Goal: Task Accomplishment & Management: Complete application form

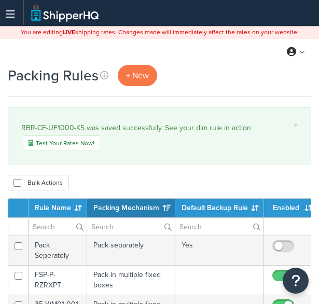
select select "15"
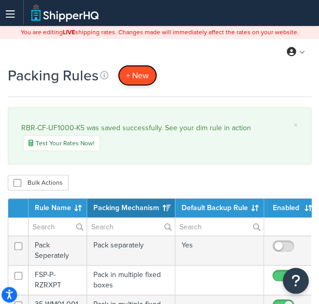
click at [126, 75] on span "+ New" at bounding box center [137, 76] width 23 height 12
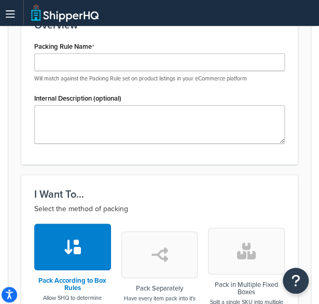
scroll to position [244, 0]
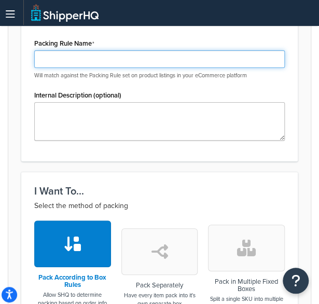
click at [106, 54] on input "Packing Rule Name" at bounding box center [159, 59] width 251 height 18
paste input "LK-H-PIO1K-6-001-BK-02"
type input "LK-H-PIO1K-6-001-BK-02"
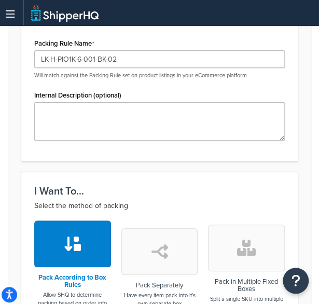
click at [247, 245] on icon "button" at bounding box center [246, 248] width 19 height 17
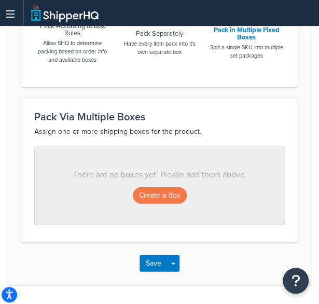
scroll to position [496, 0]
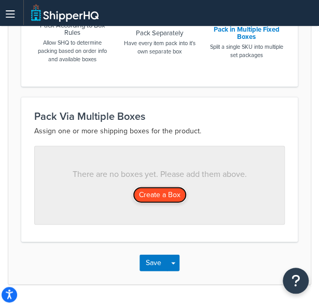
click at [153, 187] on button "Create a Box" at bounding box center [160, 195] width 54 height 17
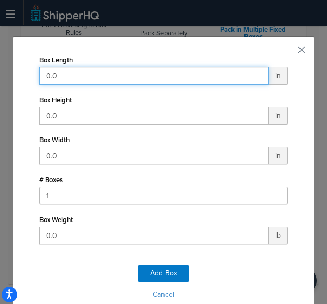
click at [151, 74] on input "0.0" at bounding box center [153, 76] width 229 height 18
type input "29"
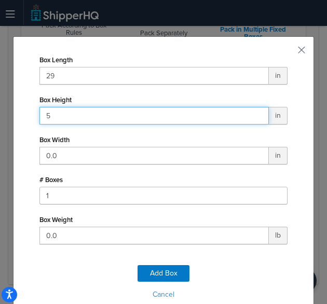
type input "5"
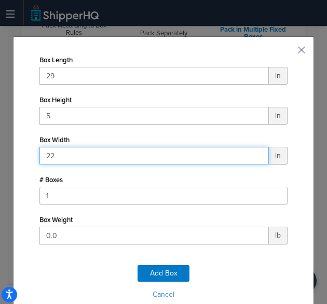
type input "22"
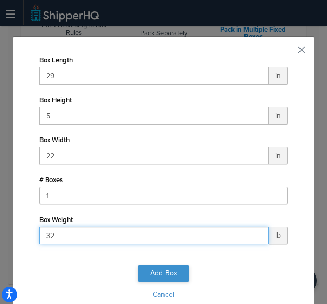
type input "32"
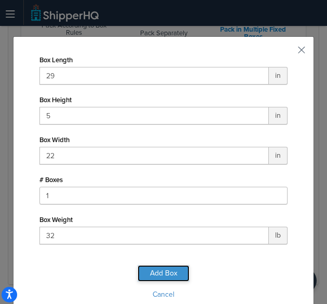
click at [161, 275] on button "Add Box" at bounding box center [163, 273] width 52 height 17
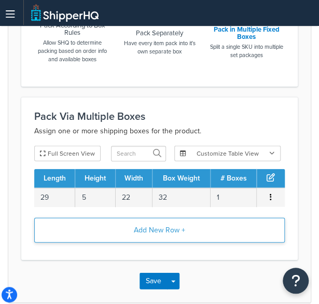
click at [149, 234] on button "Add New Row +" at bounding box center [159, 230] width 251 height 25
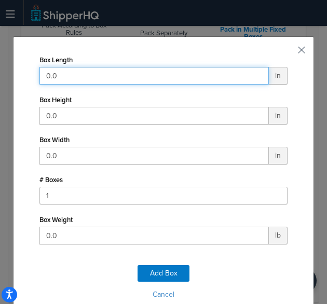
click at [128, 73] on input "0.0" at bounding box center [153, 76] width 229 height 18
type input "28"
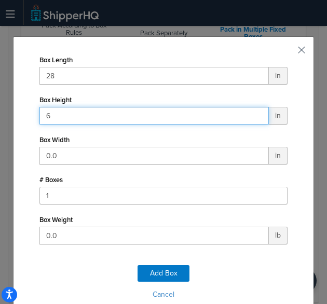
type input "6"
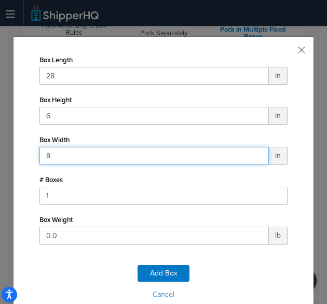
type input "8"
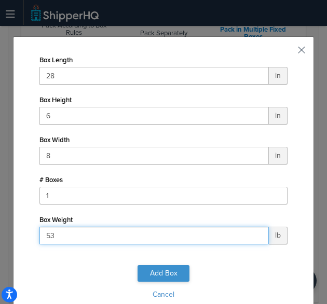
type input "53"
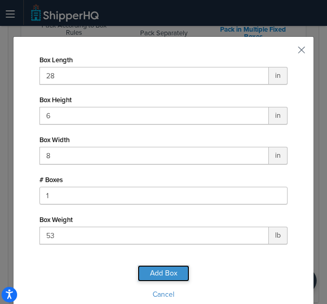
click at [170, 270] on button "Add Box" at bounding box center [163, 273] width 52 height 17
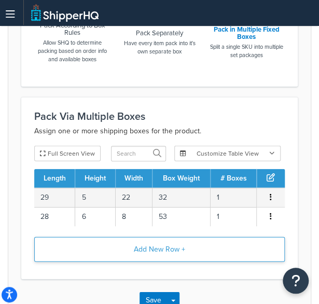
click at [171, 257] on button "Add New Row +" at bounding box center [159, 249] width 251 height 25
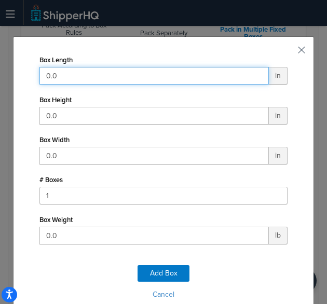
click at [150, 84] on input "0.0" at bounding box center [153, 76] width 229 height 18
type input "30"
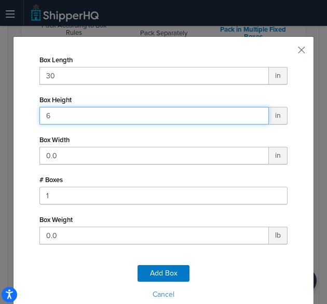
type input "6"
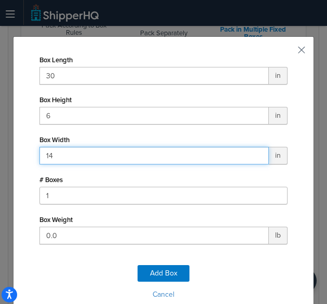
type input "14"
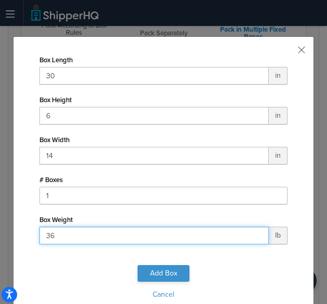
type input "36"
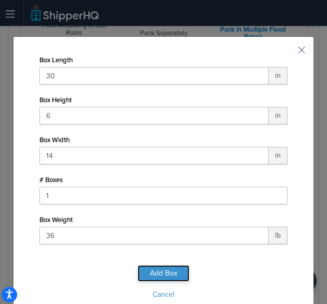
click at [170, 268] on button "Add Box" at bounding box center [163, 273] width 52 height 17
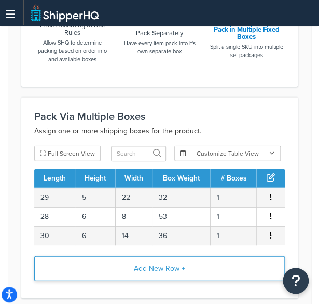
click at [165, 261] on button "Add New Row +" at bounding box center [159, 268] width 251 height 25
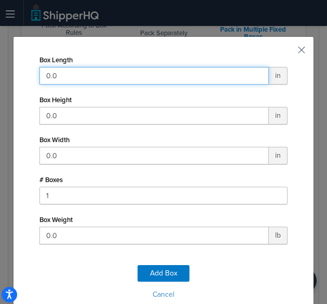
click at [77, 74] on input "0.0" at bounding box center [153, 76] width 229 height 18
type input "27"
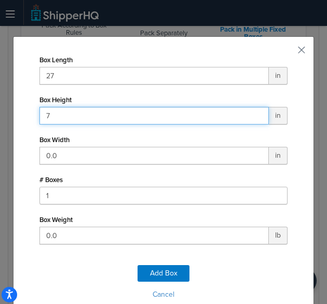
type input "7"
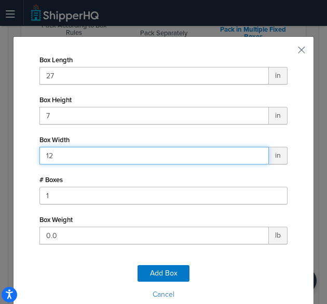
type input "12"
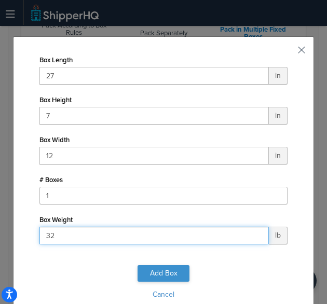
type input "32"
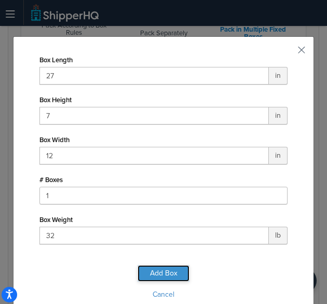
click at [161, 271] on button "Add Box" at bounding box center [163, 273] width 52 height 17
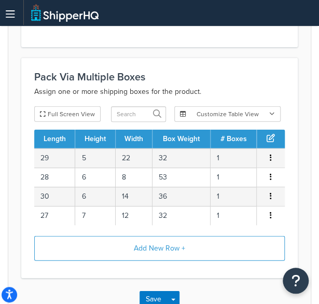
scroll to position [543, 0]
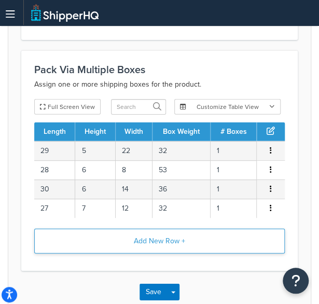
click at [154, 242] on button "Add New Row +" at bounding box center [159, 241] width 251 height 25
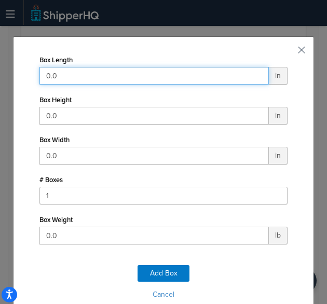
click at [128, 77] on input "0.0" at bounding box center [153, 76] width 229 height 18
type input "28"
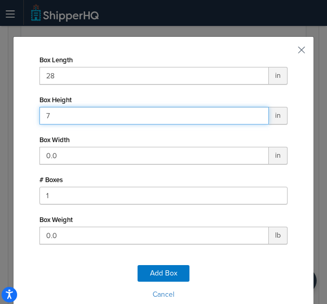
type input "7"
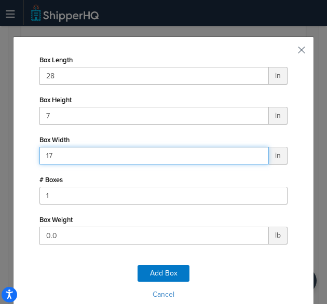
type input "17"
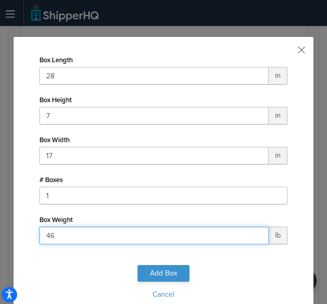
type input "46"
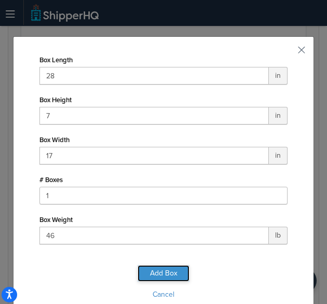
click at [139, 270] on button "Add Box" at bounding box center [163, 273] width 52 height 17
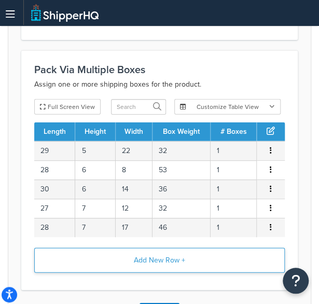
click at [151, 255] on button "Add New Row +" at bounding box center [159, 260] width 251 height 25
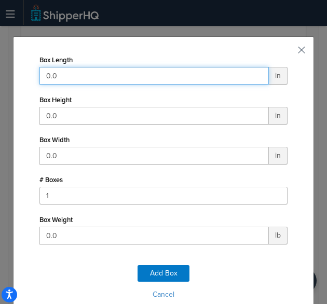
click at [119, 76] on input "0.0" at bounding box center [153, 76] width 229 height 18
type input "34"
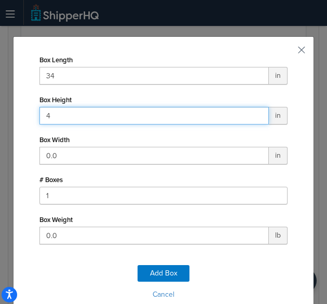
type input "4"
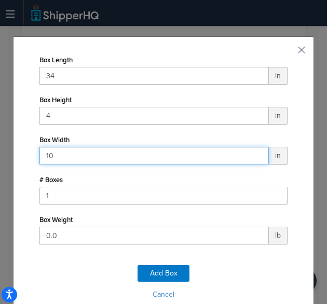
type input "10"
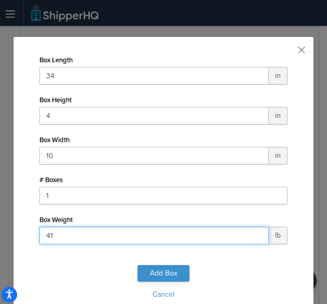
type input "41"
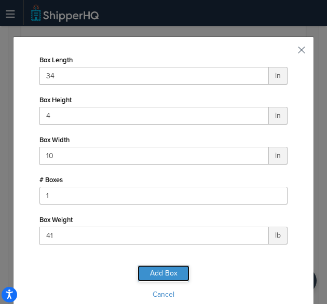
click at [155, 272] on button "Add Box" at bounding box center [163, 273] width 52 height 17
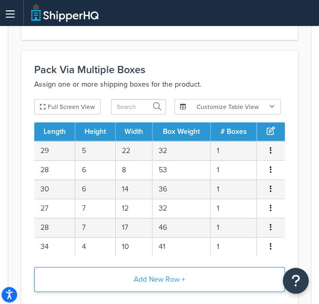
click at [172, 273] on button "Add New Row +" at bounding box center [159, 279] width 251 height 25
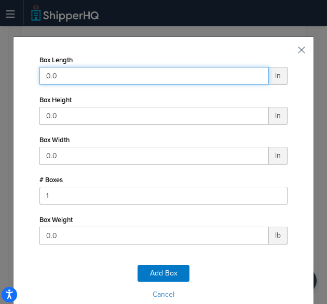
click at [141, 71] on input "0.0" at bounding box center [153, 76] width 229 height 18
type input "42"
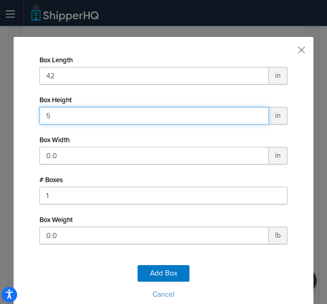
type input "5"
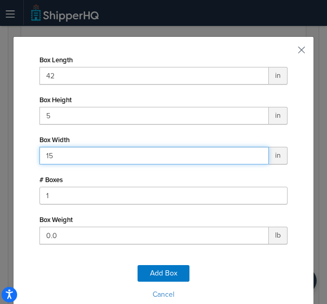
type input "15"
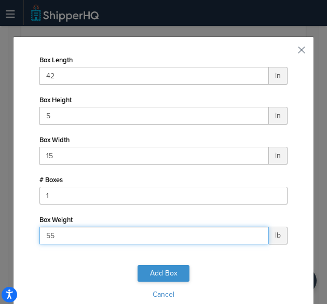
type input "55"
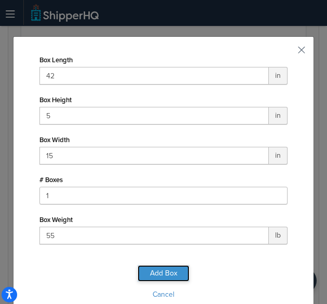
click at [165, 269] on button "Add Box" at bounding box center [163, 273] width 52 height 17
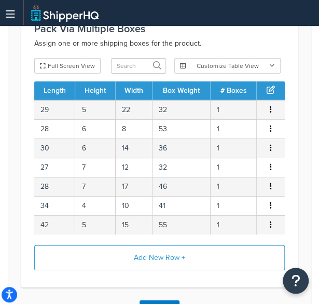
scroll to position [584, 0]
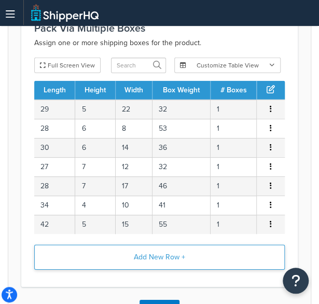
click at [158, 256] on button "Add New Row +" at bounding box center [159, 257] width 251 height 25
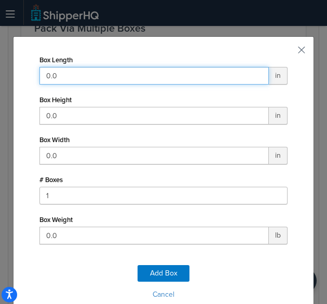
click at [141, 70] on input "0.0" at bounding box center [153, 76] width 229 height 18
type input "42"
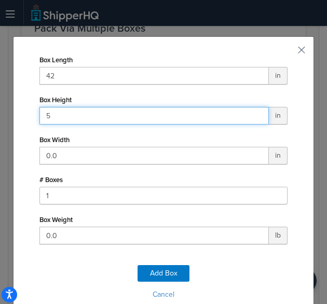
type input "5"
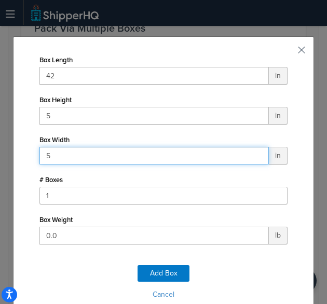
type input "5"
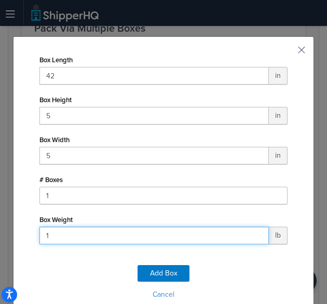
type input "19"
click button "Add Box" at bounding box center [163, 273] width 52 height 17
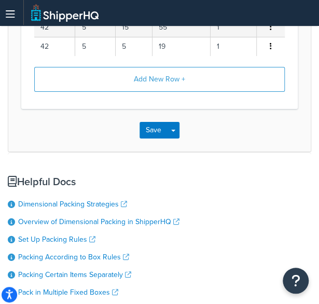
scroll to position [788, 0]
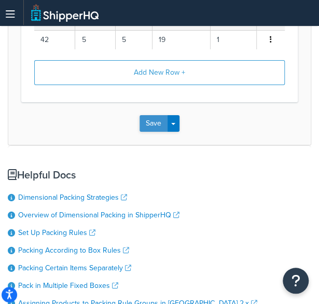
click at [148, 120] on button "Save" at bounding box center [154, 123] width 28 height 17
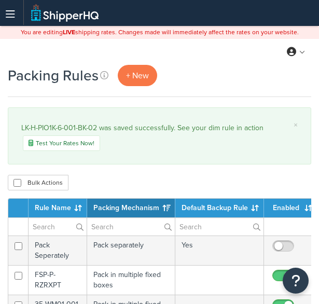
select select "15"
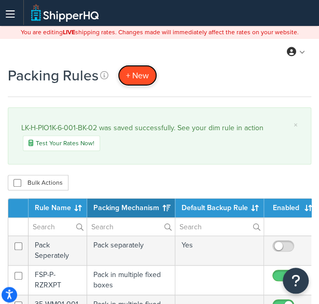
click at [143, 72] on span "+ New" at bounding box center [137, 76] width 23 height 12
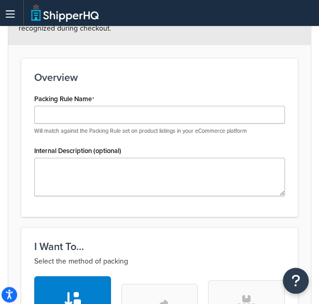
scroll to position [199, 0]
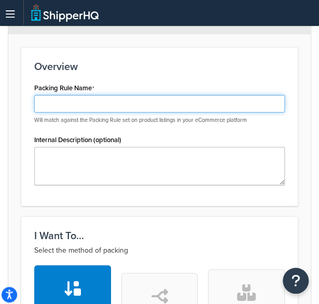
click at [108, 97] on input "Packing Rule Name" at bounding box center [159, 104] width 251 height 18
paste input "LK-H-PIO1K-6-001-BS-02"
type input "LK-H-PIO1K-6-001-BS-02"
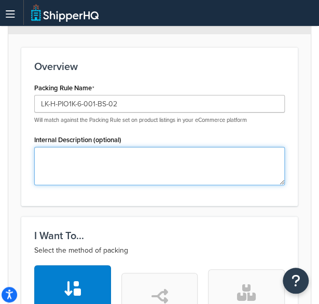
click at [132, 173] on textarea "Internal Description (optional)" at bounding box center [159, 166] width 251 height 38
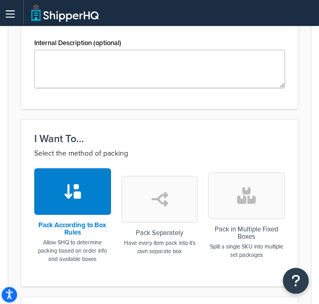
click at [258, 197] on button "button" at bounding box center [246, 195] width 77 height 47
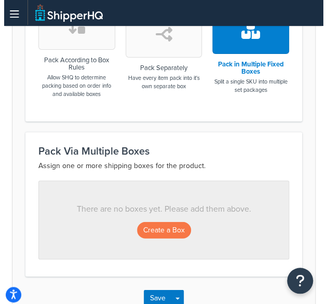
scroll to position [496, 0]
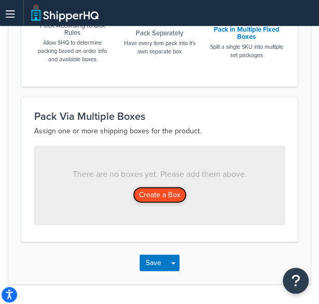
click at [173, 195] on button "Create a Box" at bounding box center [160, 195] width 54 height 17
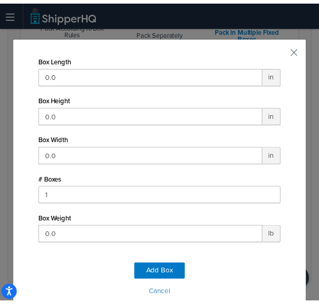
scroll to position [13, 0]
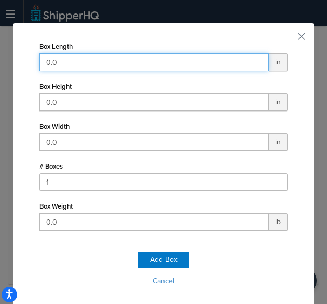
click at [144, 54] on input "0.0" at bounding box center [153, 62] width 229 height 18
type input "29"
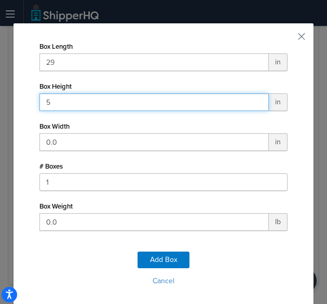
type input "5"
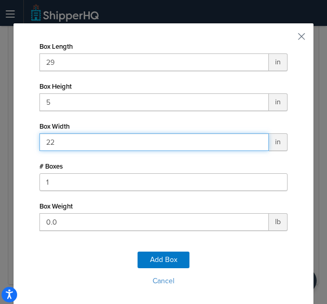
type input "22"
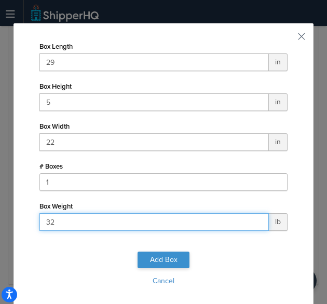
type input "32"
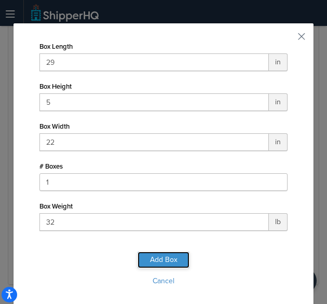
click at [161, 254] on button "Add Box" at bounding box center [163, 260] width 52 height 17
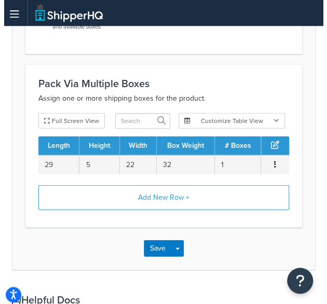
scroll to position [529, 0]
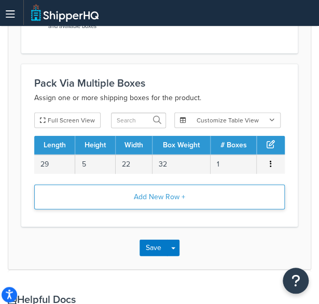
click at [169, 201] on button "Add New Row +" at bounding box center [159, 197] width 251 height 25
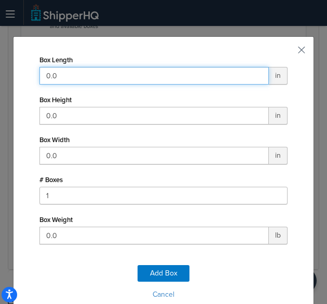
click at [149, 72] on input "0.0" at bounding box center [153, 76] width 229 height 18
type input "28"
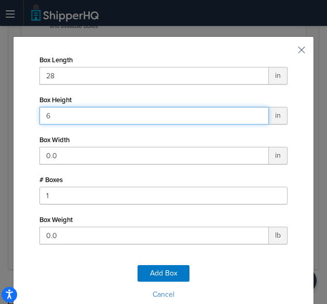
type input "6"
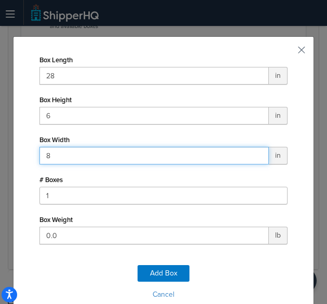
type input "8"
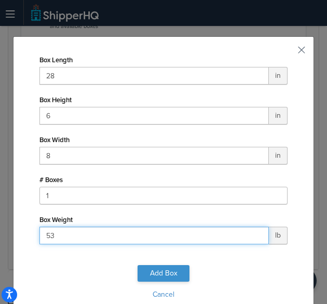
type input "53"
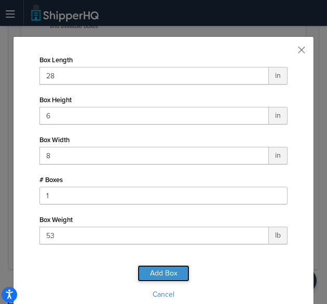
click at [161, 274] on button "Add Box" at bounding box center [163, 273] width 52 height 17
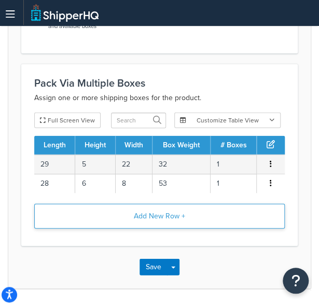
click at [163, 205] on button "Add New Row +" at bounding box center [159, 216] width 251 height 25
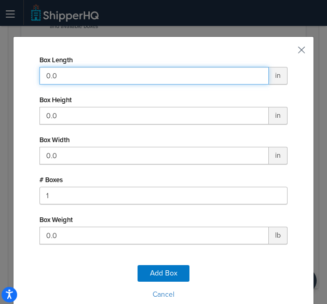
click at [169, 72] on input "0.0" at bounding box center [153, 76] width 229 height 18
type input "30"
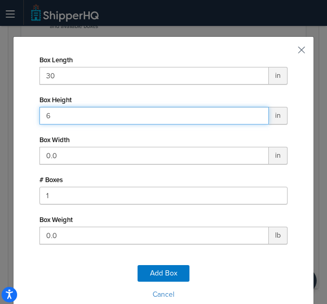
type input "6"
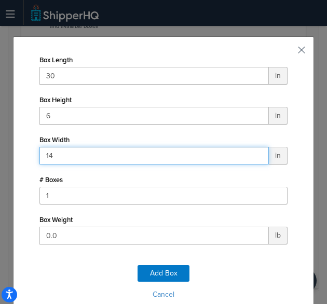
type input "14"
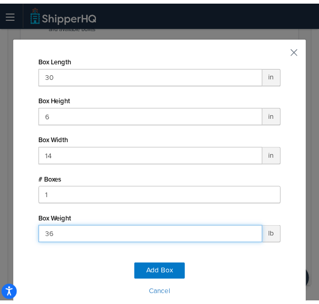
scroll to position [48, 0]
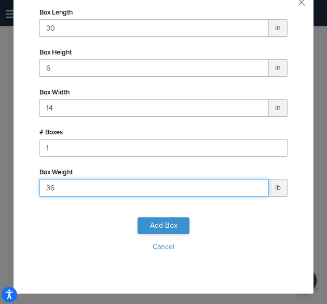
type input "36"
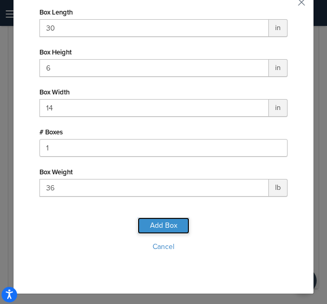
click at [155, 224] on button "Add Box" at bounding box center [163, 225] width 52 height 17
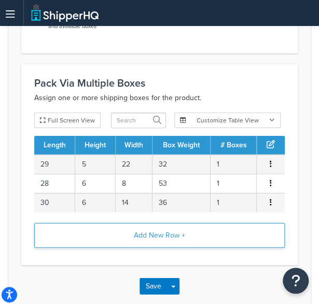
click at [174, 231] on button "Add New Row +" at bounding box center [159, 235] width 251 height 25
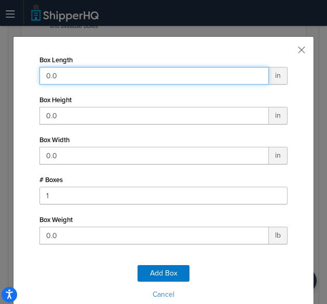
click at [187, 73] on input "0.0" at bounding box center [153, 76] width 229 height 18
type input "27"
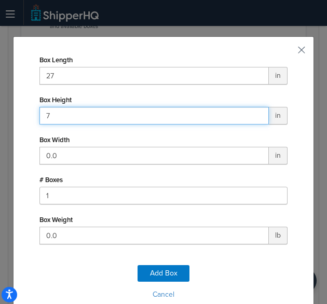
type input "7"
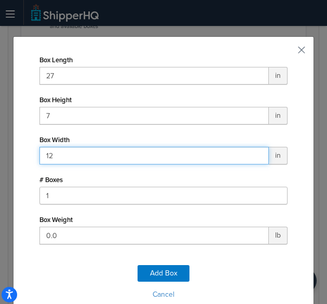
type input "12"
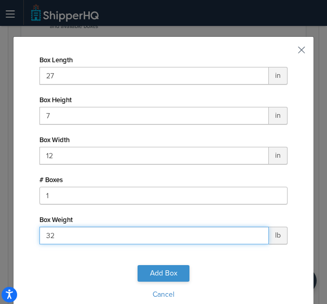
type input "32"
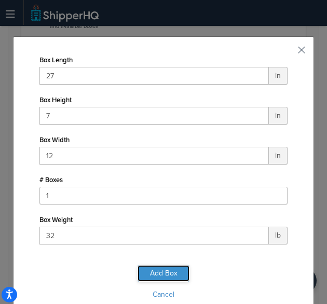
click at [173, 271] on button "Add Box" at bounding box center [163, 273] width 52 height 17
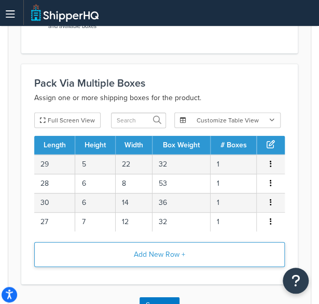
click at [166, 247] on button "Add New Row +" at bounding box center [159, 254] width 251 height 25
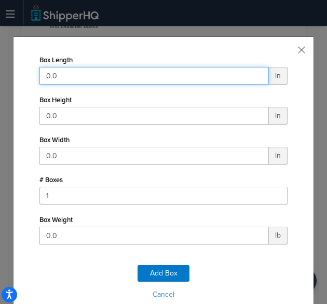
click at [131, 75] on input "0.0" at bounding box center [153, 76] width 229 height 18
type input "28"
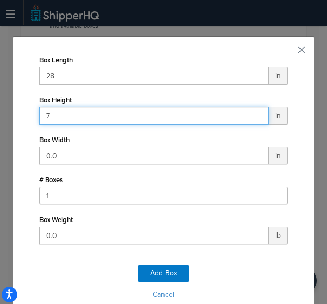
type input "7"
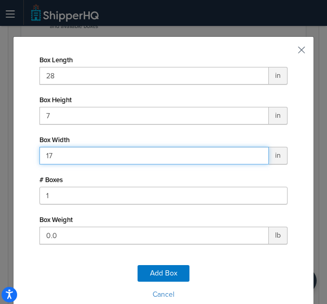
type input "17"
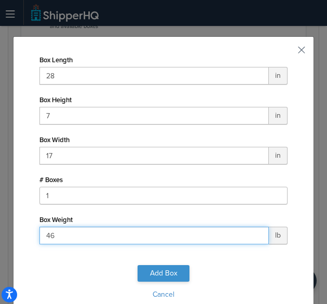
type input "46"
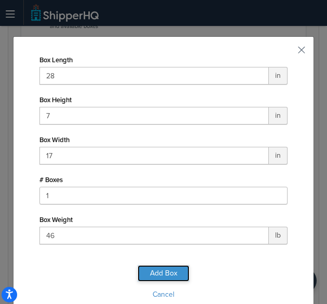
click at [170, 271] on button "Add Box" at bounding box center [163, 273] width 52 height 17
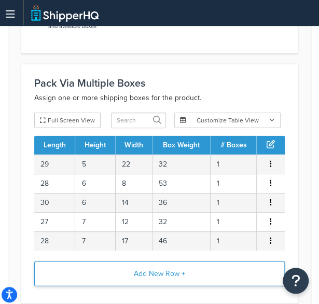
click at [159, 268] on button "Add New Row +" at bounding box center [159, 273] width 251 height 25
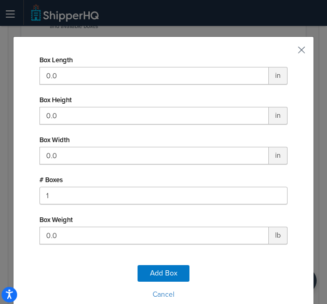
drag, startPoint x: 156, startPoint y: 65, endPoint x: 146, endPoint y: 80, distance: 18.0
click at [146, 80] on div "Box Length 0.0 in" at bounding box center [163, 68] width 248 height 32
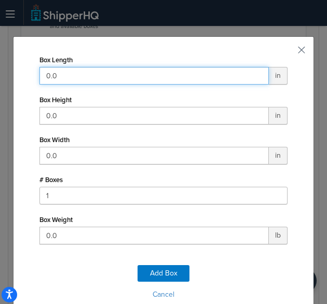
click at [146, 80] on input "0.0" at bounding box center [153, 76] width 229 height 18
type input "34"
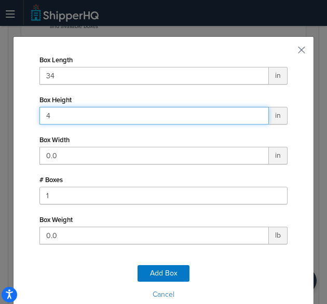
type input "4"
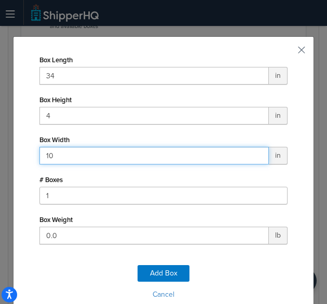
type input "10"
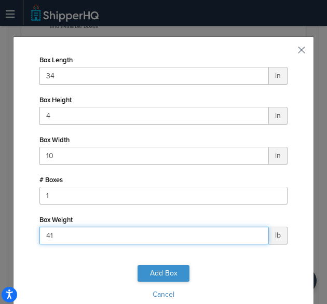
type input "41"
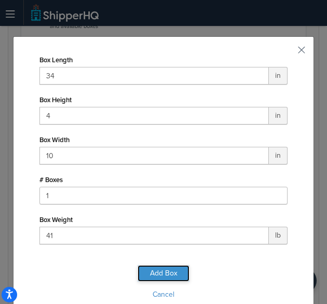
click at [163, 274] on button "Add Box" at bounding box center [163, 273] width 52 height 17
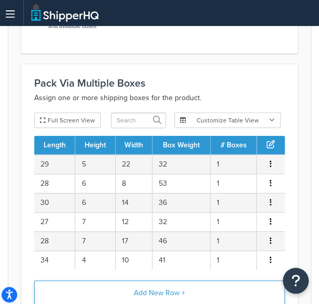
click at [167, 290] on button "Add New Row +" at bounding box center [159, 293] width 251 height 25
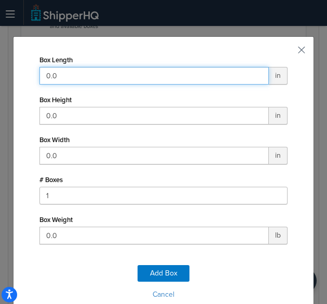
click at [177, 83] on input "0.0" at bounding box center [153, 76] width 229 height 18
type input "42"
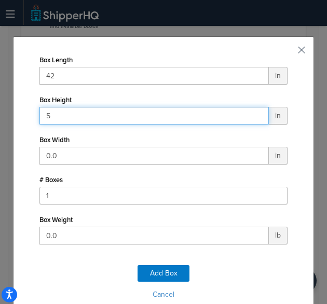
type input "5"
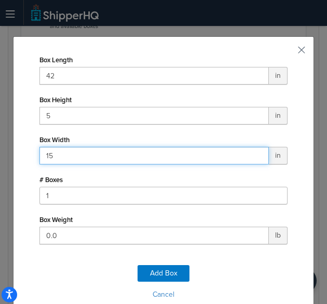
type input "15"
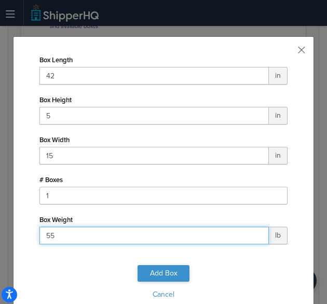
type input "55"
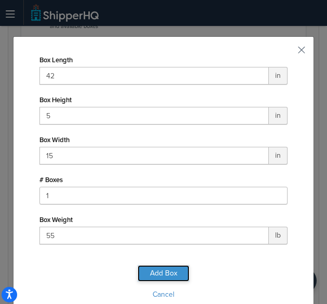
click at [164, 271] on button "Add Box" at bounding box center [163, 273] width 52 height 17
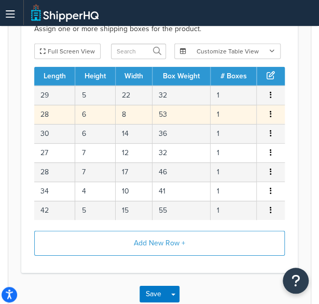
scroll to position [600, 0]
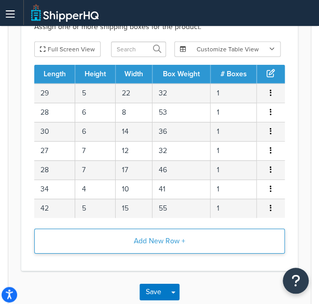
click at [178, 235] on button "Add New Row +" at bounding box center [159, 241] width 251 height 25
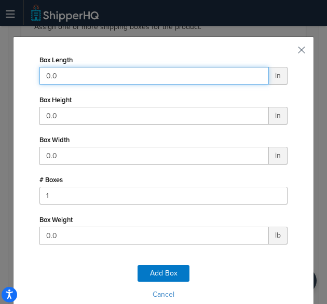
click at [68, 78] on input "0.0" at bounding box center [153, 76] width 229 height 18
type input "42"
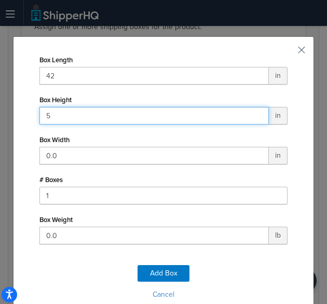
type input "5"
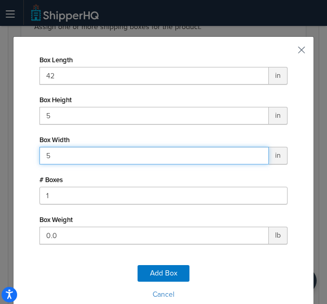
type input "5"
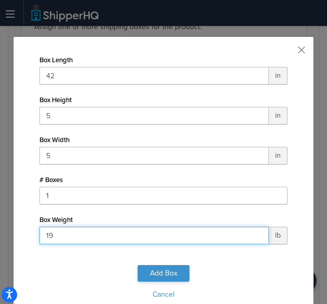
type input "19"
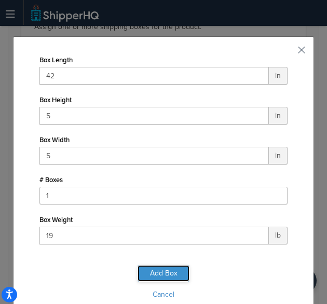
click at [162, 269] on button "Add Box" at bounding box center [163, 273] width 52 height 17
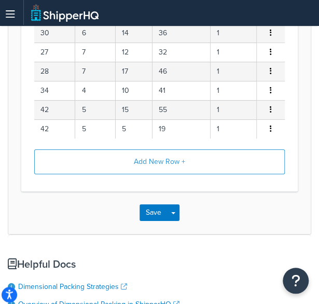
scroll to position [708, 0]
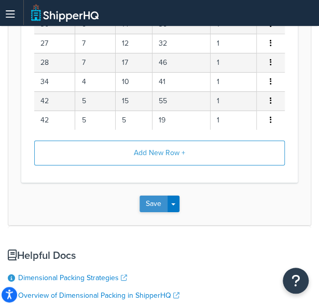
click at [147, 204] on button "Save" at bounding box center [154, 204] width 28 height 17
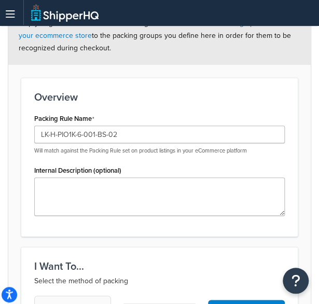
scroll to position [184, 0]
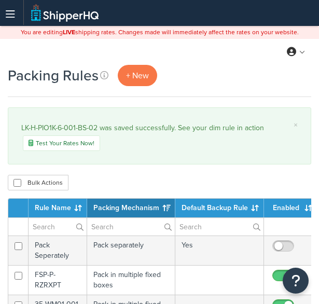
select select "15"
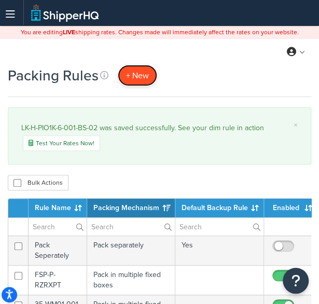
click at [144, 76] on span "+ New" at bounding box center [137, 76] width 23 height 12
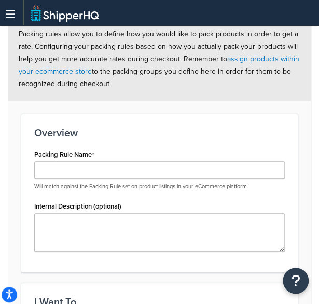
scroll to position [138, 0]
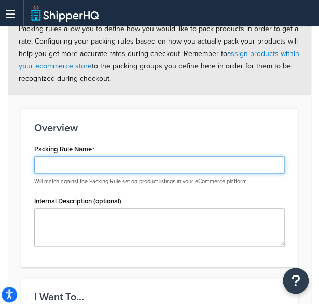
click at [143, 161] on input "Packing Rule Name" at bounding box center [159, 165] width 251 height 18
paste input "LK-H-PIO1K-6-001-BH-02"
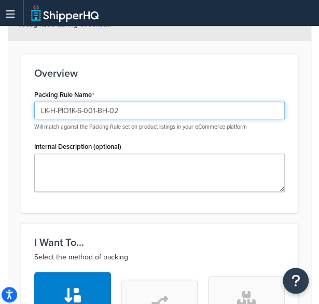
type input "LK-H-PIO1K-6-001-BH-02"
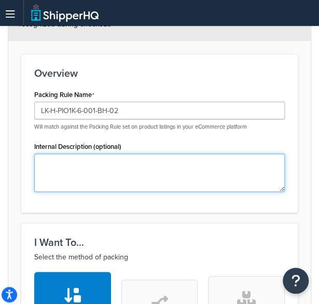
click at [131, 163] on textarea "Internal Description (optional)" at bounding box center [159, 173] width 251 height 38
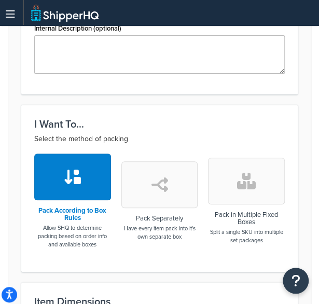
click at [244, 170] on button "button" at bounding box center [246, 181] width 77 height 47
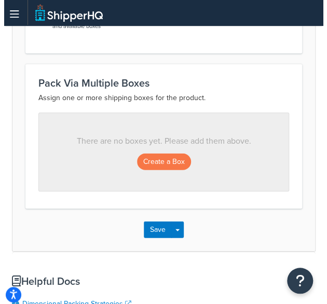
scroll to position [530, 0]
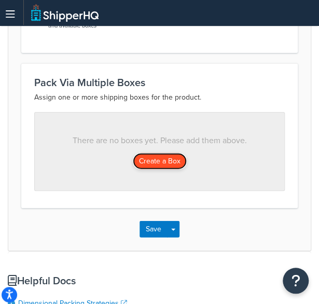
click at [172, 153] on button "Create a Box" at bounding box center [160, 161] width 54 height 17
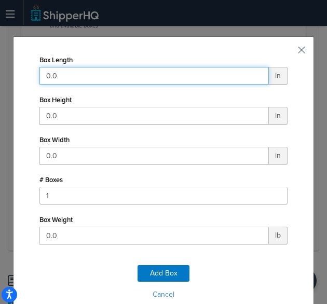
click at [118, 82] on input "0.0" at bounding box center [153, 76] width 229 height 18
type input "29"
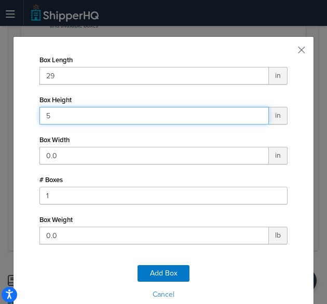
type input "5"
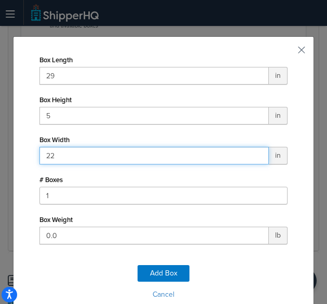
type input "22"
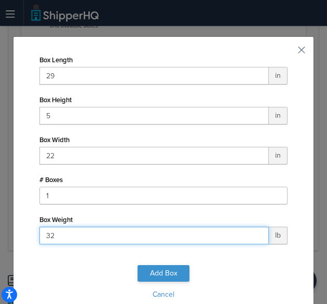
type input "32"
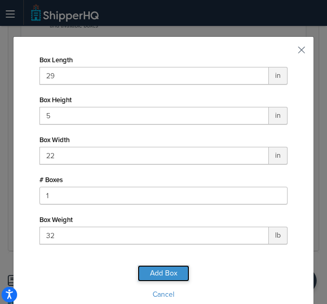
click at [165, 278] on button "Add Box" at bounding box center [163, 273] width 52 height 17
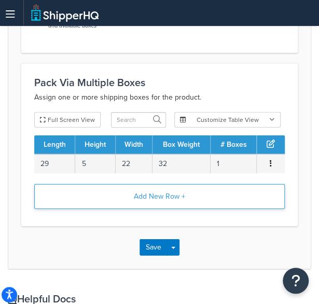
click at [169, 197] on button "Add New Row +" at bounding box center [159, 196] width 251 height 25
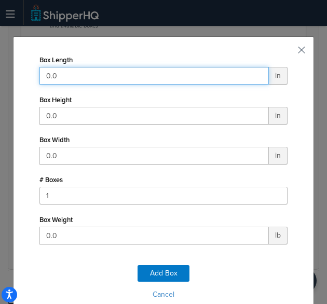
click at [175, 75] on input "0.0" at bounding box center [153, 76] width 229 height 18
type input "28"
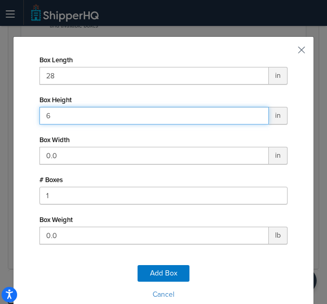
type input "6"
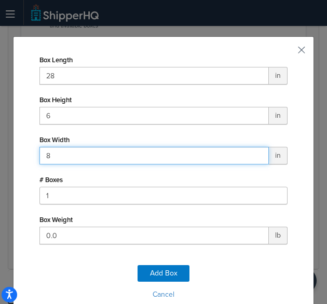
type input "8"
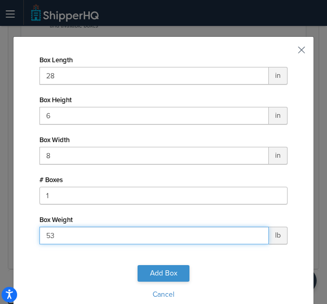
type input "53"
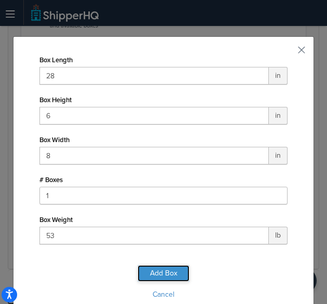
click at [161, 272] on button "Add Box" at bounding box center [163, 273] width 52 height 17
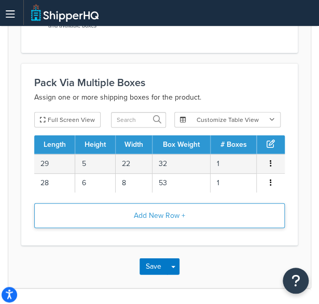
click at [154, 220] on button "Add New Row +" at bounding box center [159, 215] width 251 height 25
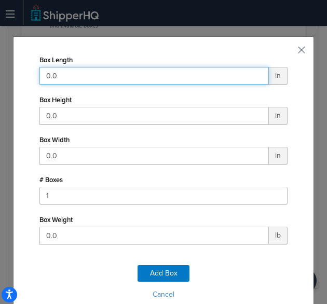
click at [175, 70] on input "0.0" at bounding box center [153, 76] width 229 height 18
type input "30"
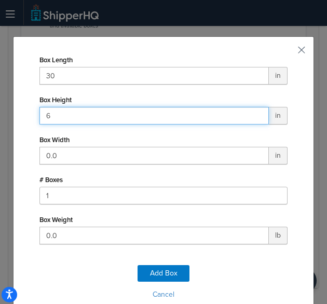
type input "6"
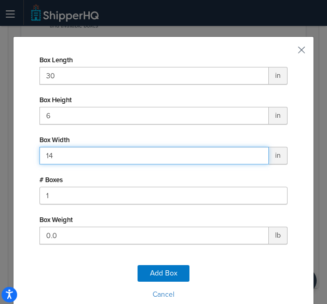
type input "14"
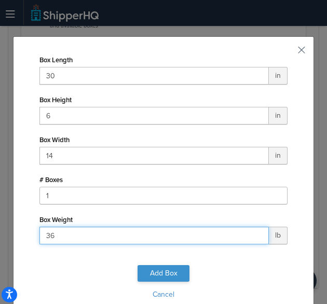
type input "36"
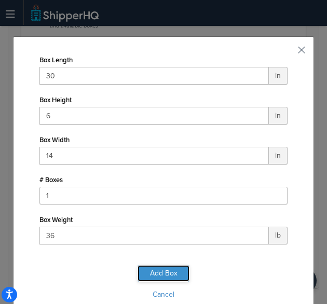
click at [164, 268] on button "Add Box" at bounding box center [163, 273] width 52 height 17
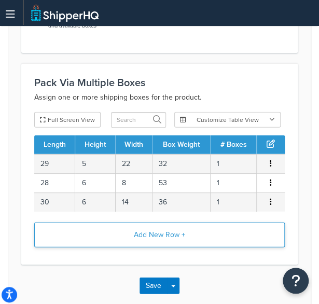
click at [160, 243] on button "Add New Row +" at bounding box center [159, 235] width 251 height 25
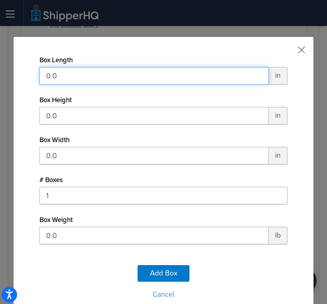
click at [142, 71] on input "0.0" at bounding box center [153, 76] width 229 height 18
type input "27"
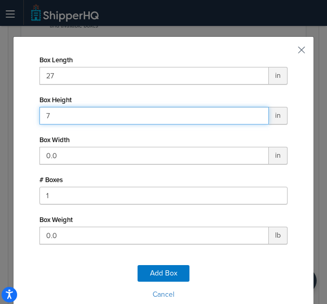
type input "7"
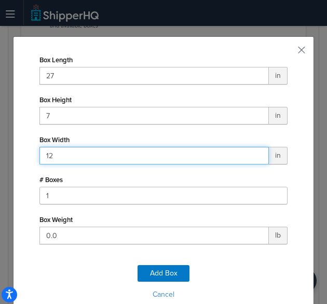
type input "12"
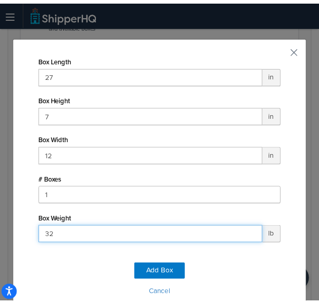
scroll to position [42, 0]
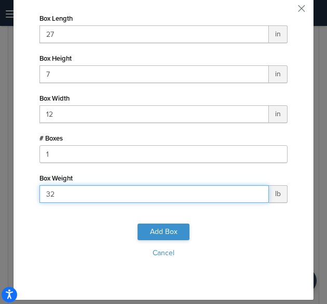
type input "32"
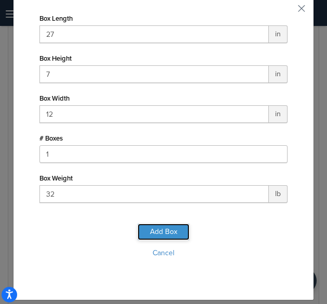
click at [160, 229] on button "Add Box" at bounding box center [163, 232] width 52 height 17
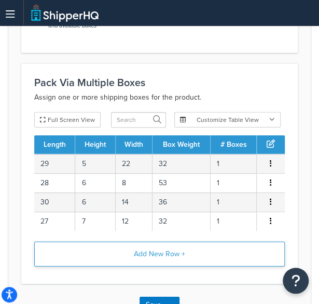
click at [150, 255] on button "Add New Row +" at bounding box center [159, 254] width 251 height 25
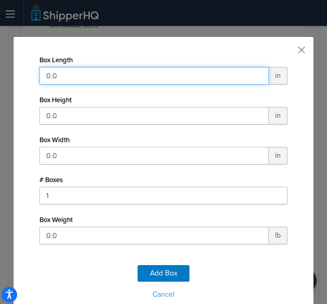
click at [150, 73] on input "0.0" at bounding box center [153, 76] width 229 height 18
type input "28"
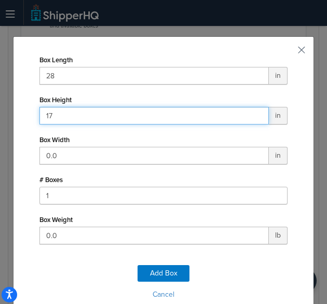
type input "17"
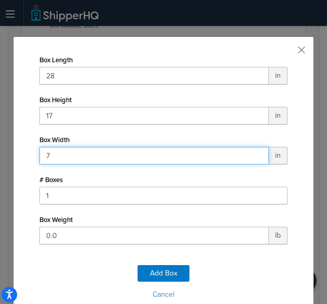
type input "7"
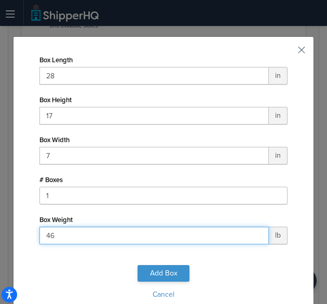
type input "46"
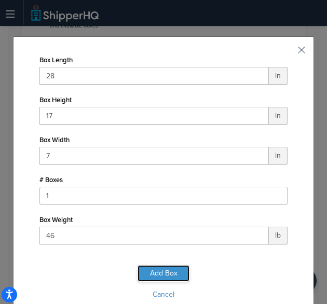
click at [171, 271] on button "Add Box" at bounding box center [163, 273] width 52 height 17
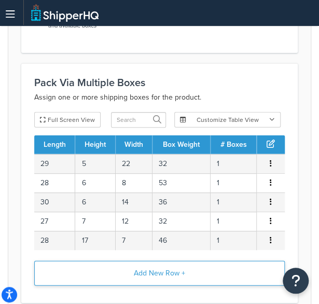
click at [165, 264] on button "Add New Row +" at bounding box center [159, 273] width 251 height 25
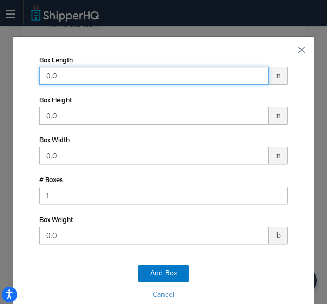
click at [175, 70] on input "0.0" at bounding box center [153, 76] width 229 height 18
type input "34"
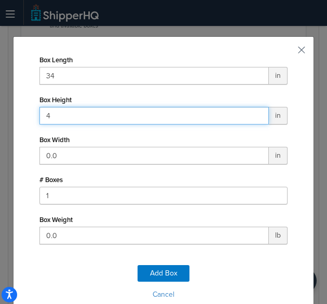
type input "4"
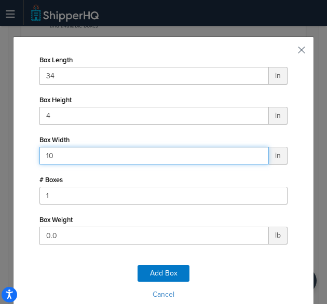
type input "10"
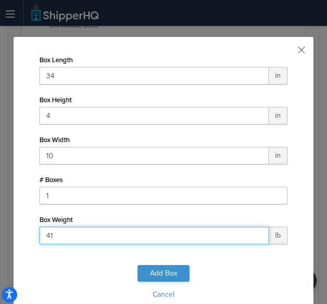
type input "41"
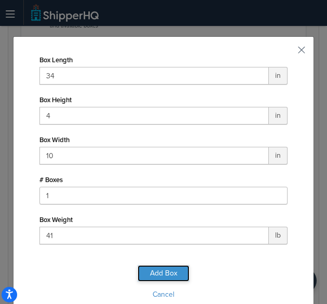
click at [173, 275] on button "Add Box" at bounding box center [163, 273] width 52 height 17
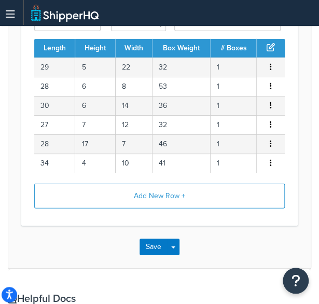
scroll to position [627, 0]
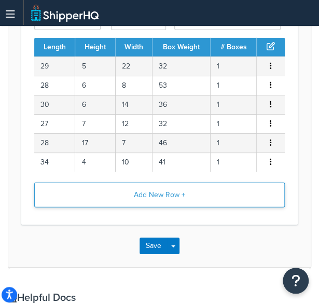
click at [175, 191] on button "Add New Row +" at bounding box center [159, 195] width 251 height 25
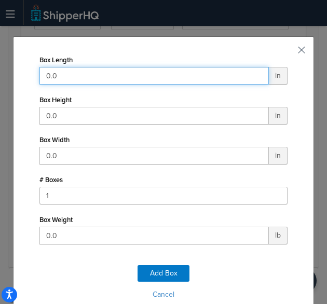
click at [93, 77] on input "0.0" at bounding box center [153, 76] width 229 height 18
type input "42"
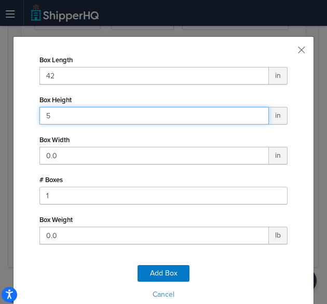
type input "5"
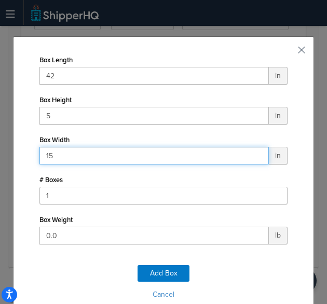
type input "15"
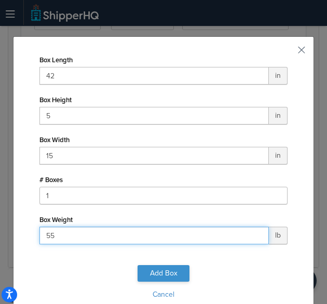
type input "55"
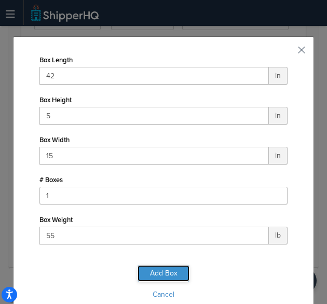
click at [163, 268] on button "Add Box" at bounding box center [163, 273] width 52 height 17
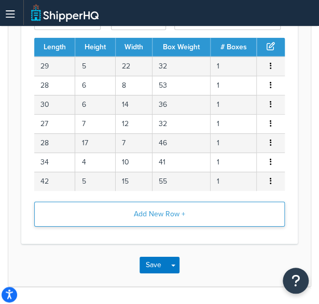
click at [198, 209] on button "Add New Row +" at bounding box center [159, 214] width 251 height 25
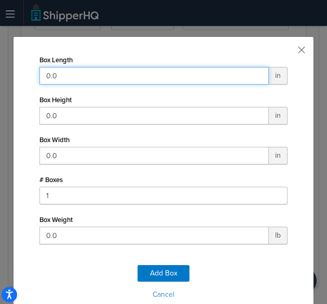
click at [149, 82] on input "0.0" at bounding box center [153, 76] width 229 height 18
type input "42"
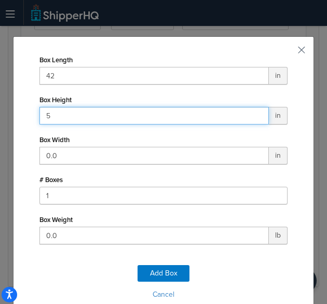
type input "5"
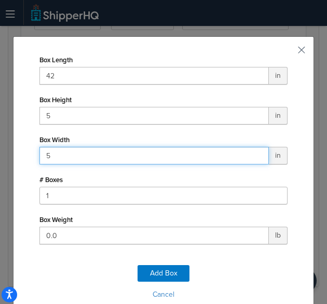
type input "5"
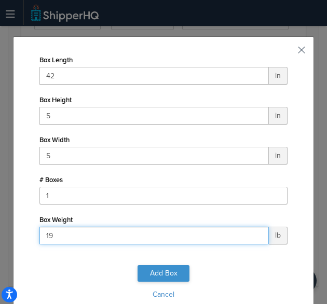
type input "19"
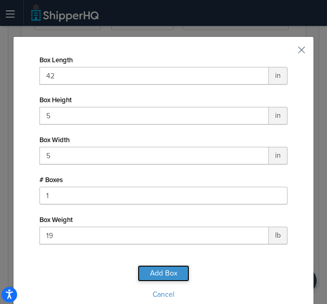
click at [160, 271] on button "Add Box" at bounding box center [163, 273] width 52 height 17
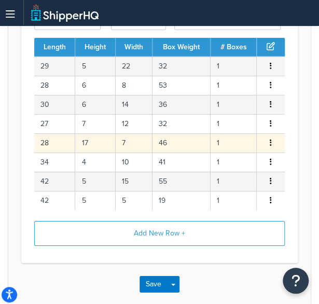
click at [269, 137] on button "button" at bounding box center [271, 142] width 8 height 11
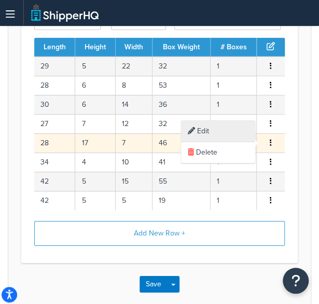
click at [217, 125] on div "Edit" at bounding box center [218, 131] width 74 height 21
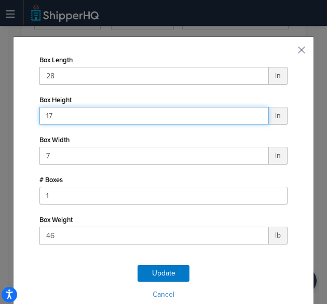
click at [118, 112] on input "17" at bounding box center [153, 116] width 229 height 18
type input "1"
type input "7"
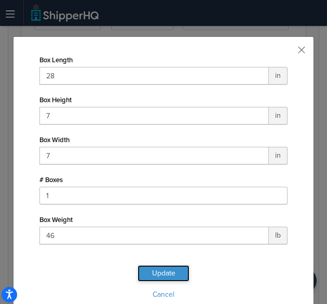
click at [164, 275] on button "Update" at bounding box center [163, 273] width 52 height 17
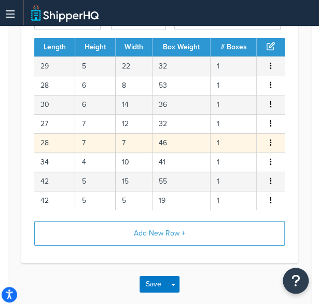
click at [272, 142] on button "button" at bounding box center [271, 142] width 8 height 11
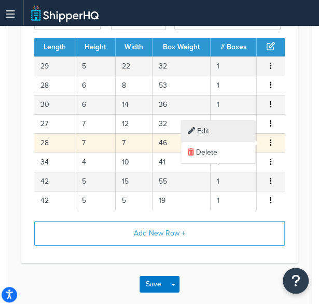
click at [232, 133] on div "Edit" at bounding box center [218, 131] width 74 height 21
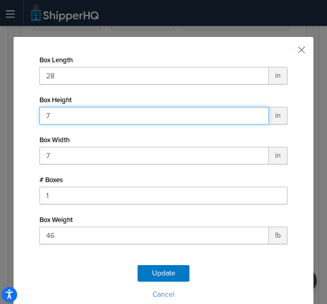
click at [119, 115] on input "7" at bounding box center [153, 116] width 229 height 18
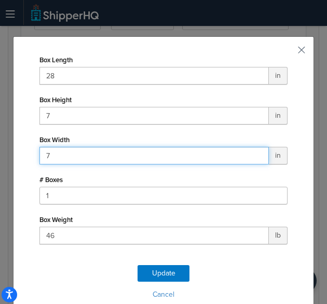
click at [76, 164] on input "7" at bounding box center [153, 156] width 229 height 18
type input "17"
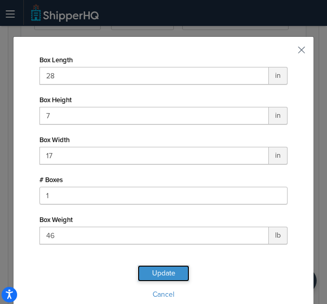
click at [162, 268] on button "Update" at bounding box center [163, 273] width 52 height 17
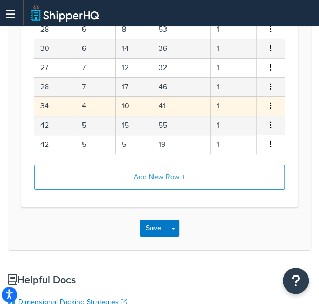
scroll to position [684, 0]
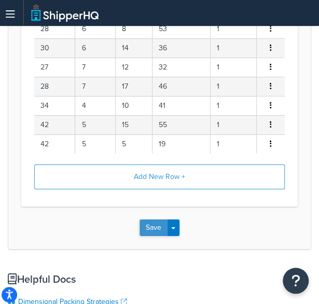
click at [153, 225] on button "Save" at bounding box center [154, 227] width 28 height 17
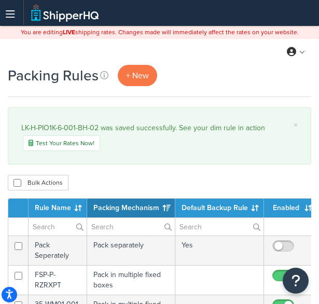
select select "15"
click at [127, 77] on span "+ New" at bounding box center [137, 76] width 23 height 12
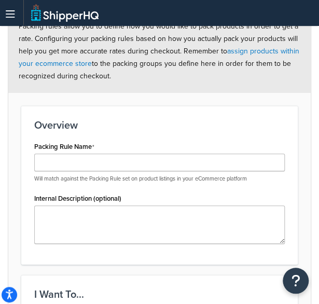
scroll to position [142, 0]
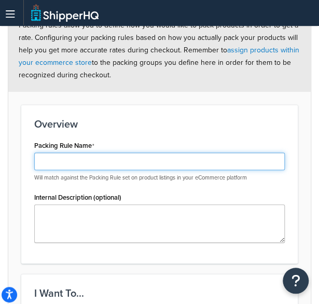
click at [83, 158] on input "Packing Rule Name" at bounding box center [159, 162] width 251 height 18
paste input "LK-H-PIO1K-6-001-02"
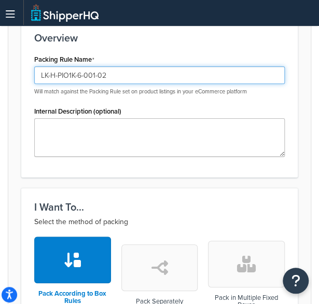
type input "LK-H-PIO1K-6-001-02"
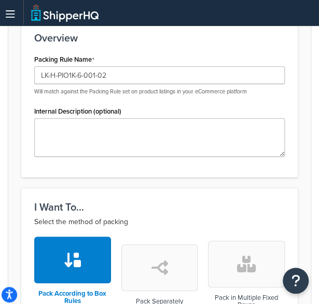
click at [221, 247] on button "button" at bounding box center [246, 264] width 77 height 47
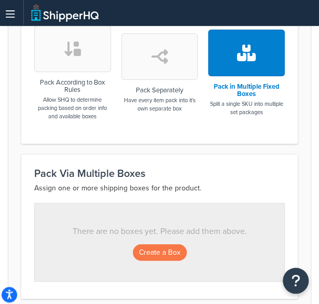
scroll to position [439, 0]
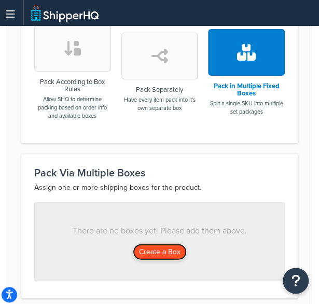
click at [147, 251] on button "Create a Box" at bounding box center [160, 251] width 54 height 17
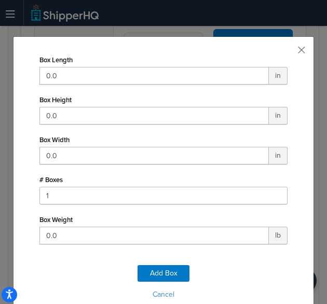
click at [95, 93] on div "Box Height 0.0 in" at bounding box center [163, 108] width 248 height 32
click at [95, 85] on div "Box Length 0.0 in Box Height 0.0 in Box Width 0.0 in # Boxes 1 Box Weight 0.0 lb" at bounding box center [163, 148] width 248 height 192
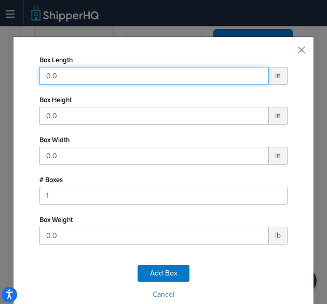
click at [91, 78] on input "0.0" at bounding box center [153, 76] width 229 height 18
type input "29"
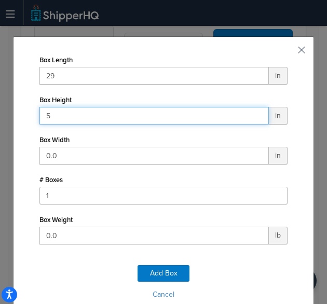
type input "5"
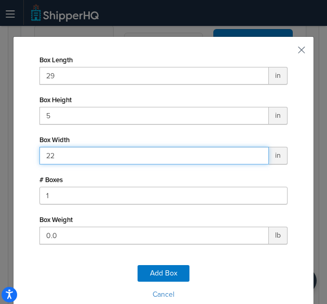
type input "22"
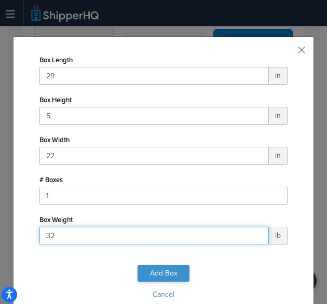
type input "32"
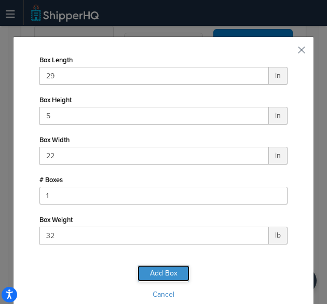
click at [155, 273] on button "Add Box" at bounding box center [163, 273] width 52 height 17
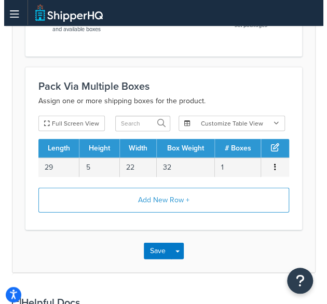
scroll to position [527, 0]
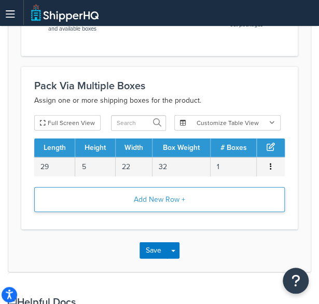
click at [157, 199] on button "Add New Row +" at bounding box center [159, 199] width 251 height 25
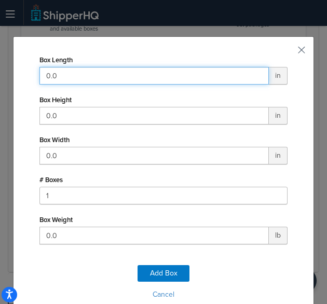
click at [127, 77] on input "0.0" at bounding box center [153, 76] width 229 height 18
type input "28"
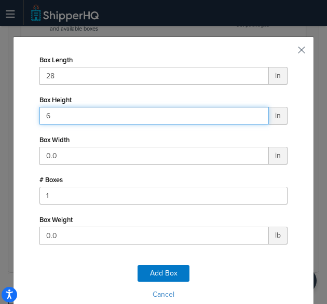
type input "6"
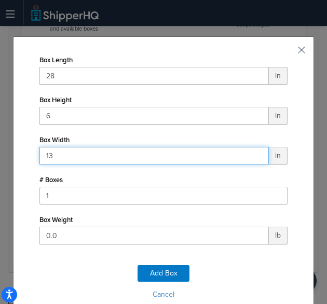
type input "13"
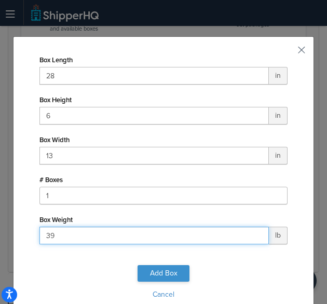
type input "39"
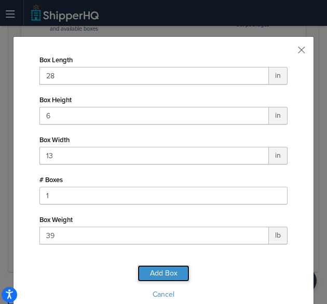
click at [155, 275] on button "Add Box" at bounding box center [163, 273] width 52 height 17
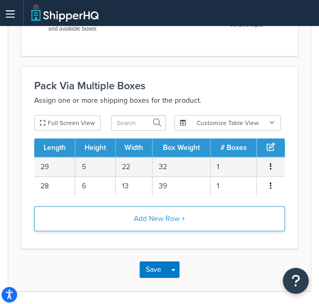
click at [161, 213] on button "Add New Row +" at bounding box center [159, 218] width 251 height 25
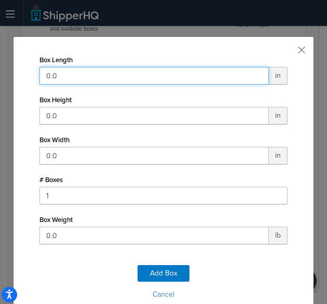
click at [139, 74] on input "0.0" at bounding box center [153, 76] width 229 height 18
type input "29"
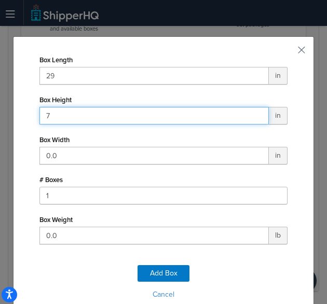
type input "7"
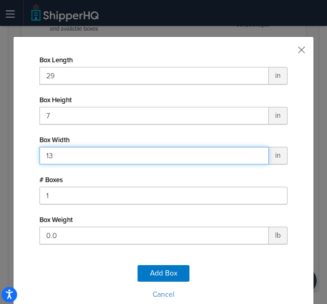
type input "13"
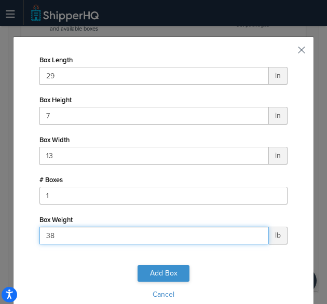
type input "38"
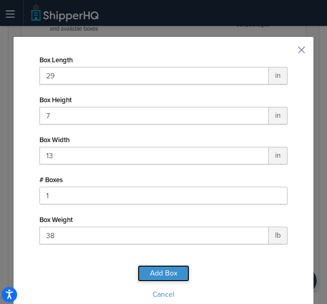
click at [161, 274] on button "Add Box" at bounding box center [163, 273] width 52 height 17
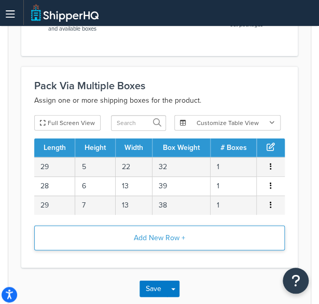
click at [162, 241] on button "Add New Row +" at bounding box center [159, 238] width 251 height 25
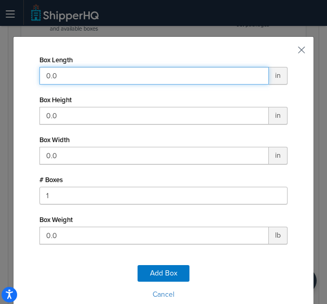
click at [154, 68] on input "0.0" at bounding box center [153, 76] width 229 height 18
type input "27"
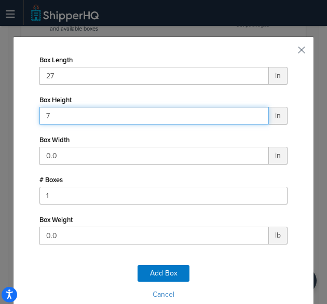
type input "7"
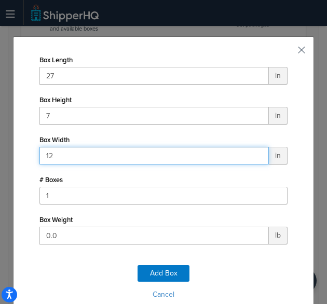
type input "12"
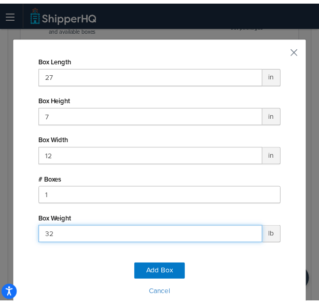
scroll to position [48, 0]
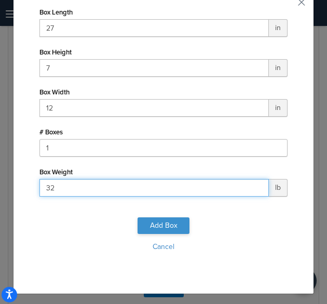
type input "32"
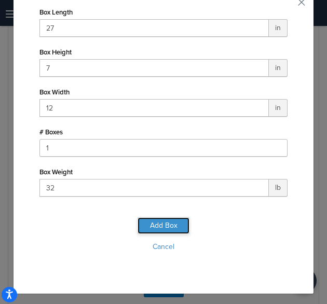
click at [166, 229] on button "Add Box" at bounding box center [163, 225] width 52 height 17
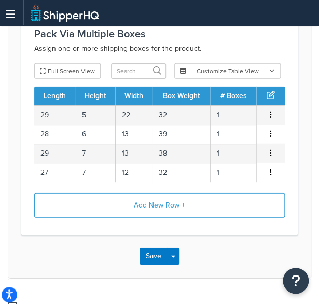
scroll to position [579, 0]
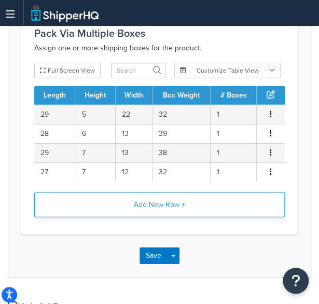
click at [162, 203] on button "Add New Row +" at bounding box center [159, 204] width 251 height 25
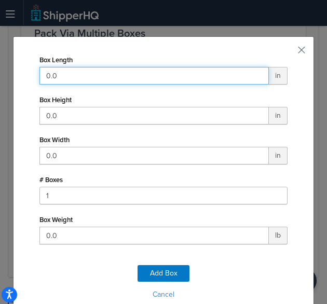
click at [102, 84] on input "0.0" at bounding box center [153, 76] width 229 height 18
type input "28"
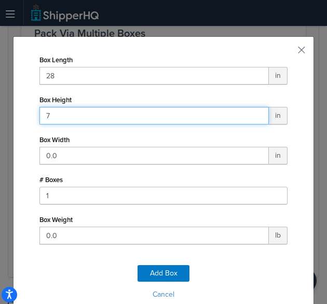
type input "7"
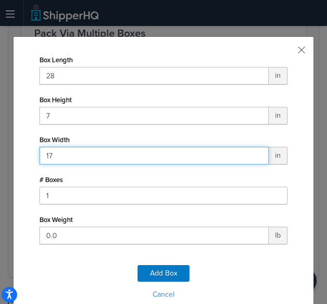
type input "17"
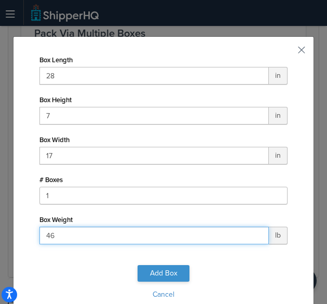
type input "46"
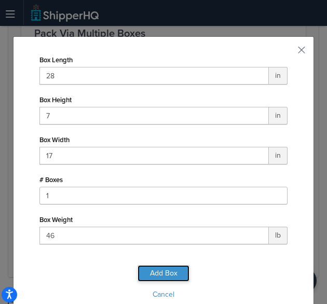
click at [155, 266] on button "Add Box" at bounding box center [163, 273] width 52 height 17
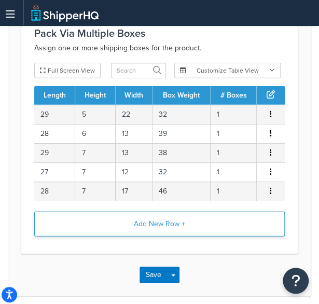
click at [146, 223] on button "Add New Row +" at bounding box center [159, 224] width 251 height 25
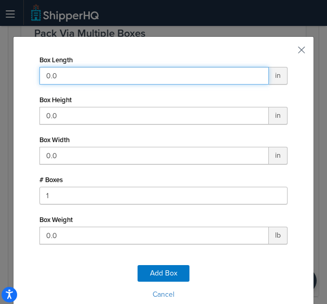
click at [137, 73] on input "0.0" at bounding box center [153, 76] width 229 height 18
type input "34"
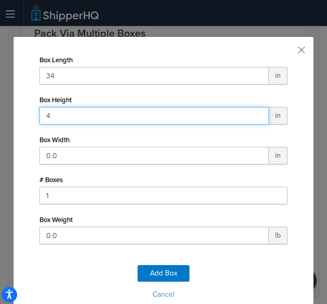
type input "4"
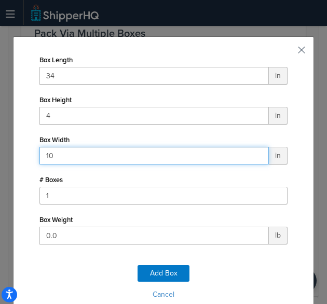
type input "10"
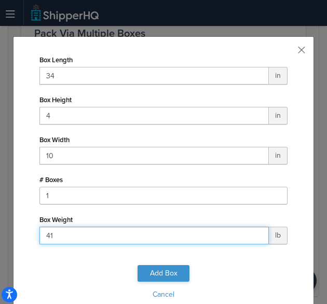
type input "41"
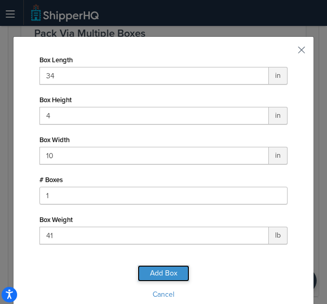
click at [159, 273] on button "Add Box" at bounding box center [163, 273] width 52 height 17
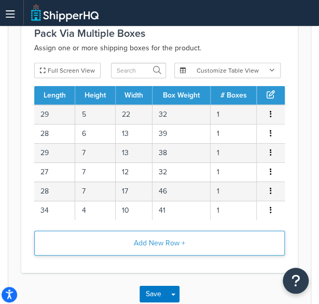
click at [153, 245] on button "Add New Row +" at bounding box center [159, 243] width 251 height 25
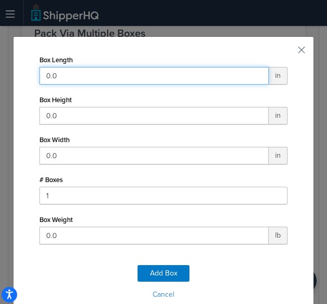
click at [121, 71] on input "0.0" at bounding box center [153, 76] width 229 height 18
type input "42"
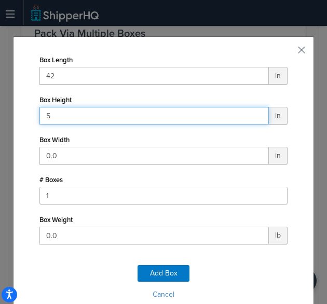
type input "5"
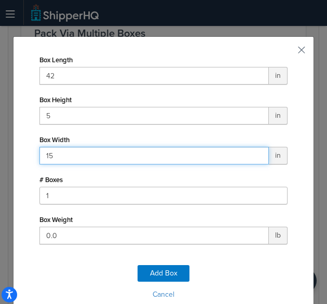
type input "15"
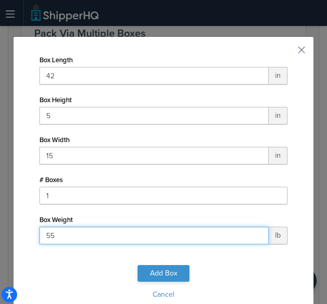
type input "55"
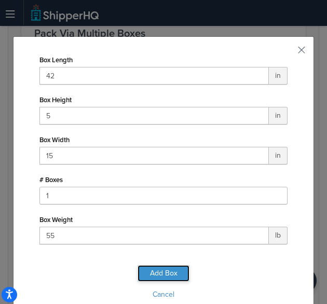
click at [163, 272] on button "Add Box" at bounding box center [163, 273] width 52 height 17
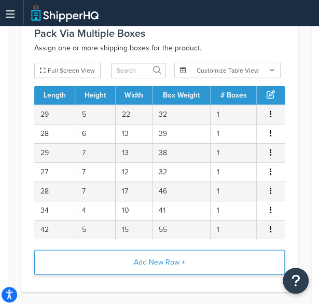
click at [169, 261] on button "Add New Row +" at bounding box center [159, 262] width 251 height 25
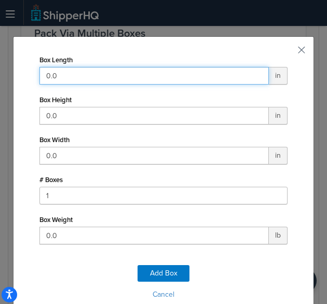
click at [165, 76] on input "0.0" at bounding box center [153, 76] width 229 height 18
type input "42"
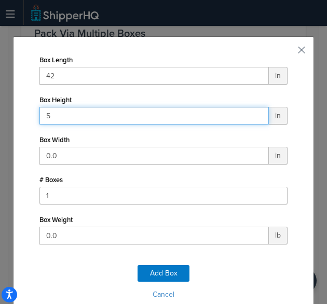
type input "5"
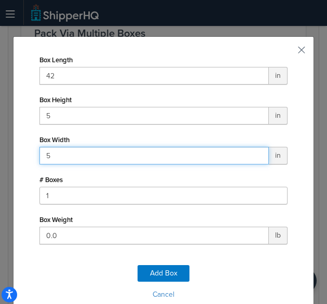
type input "5"
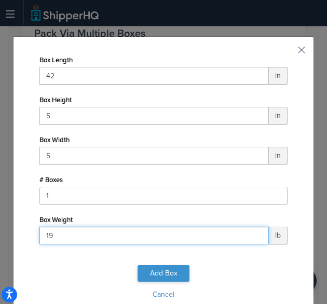
type input "19"
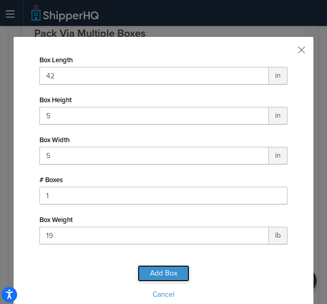
click at [154, 277] on button "Add Box" at bounding box center [163, 273] width 52 height 17
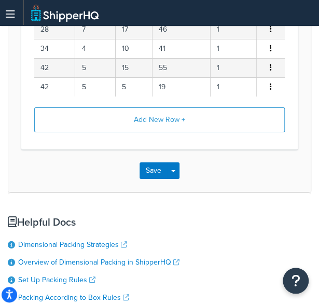
scroll to position [745, 0]
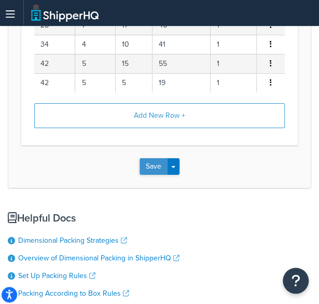
click at [145, 163] on button "Save" at bounding box center [154, 166] width 28 height 17
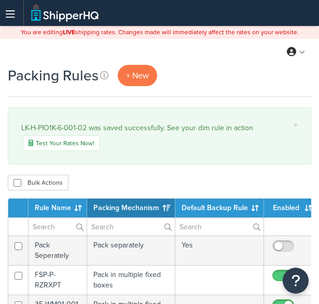
select select "15"
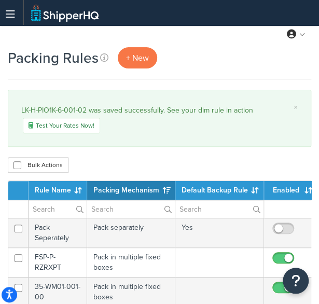
scroll to position [16, 0]
